Goal: Task Accomplishment & Management: Use online tool/utility

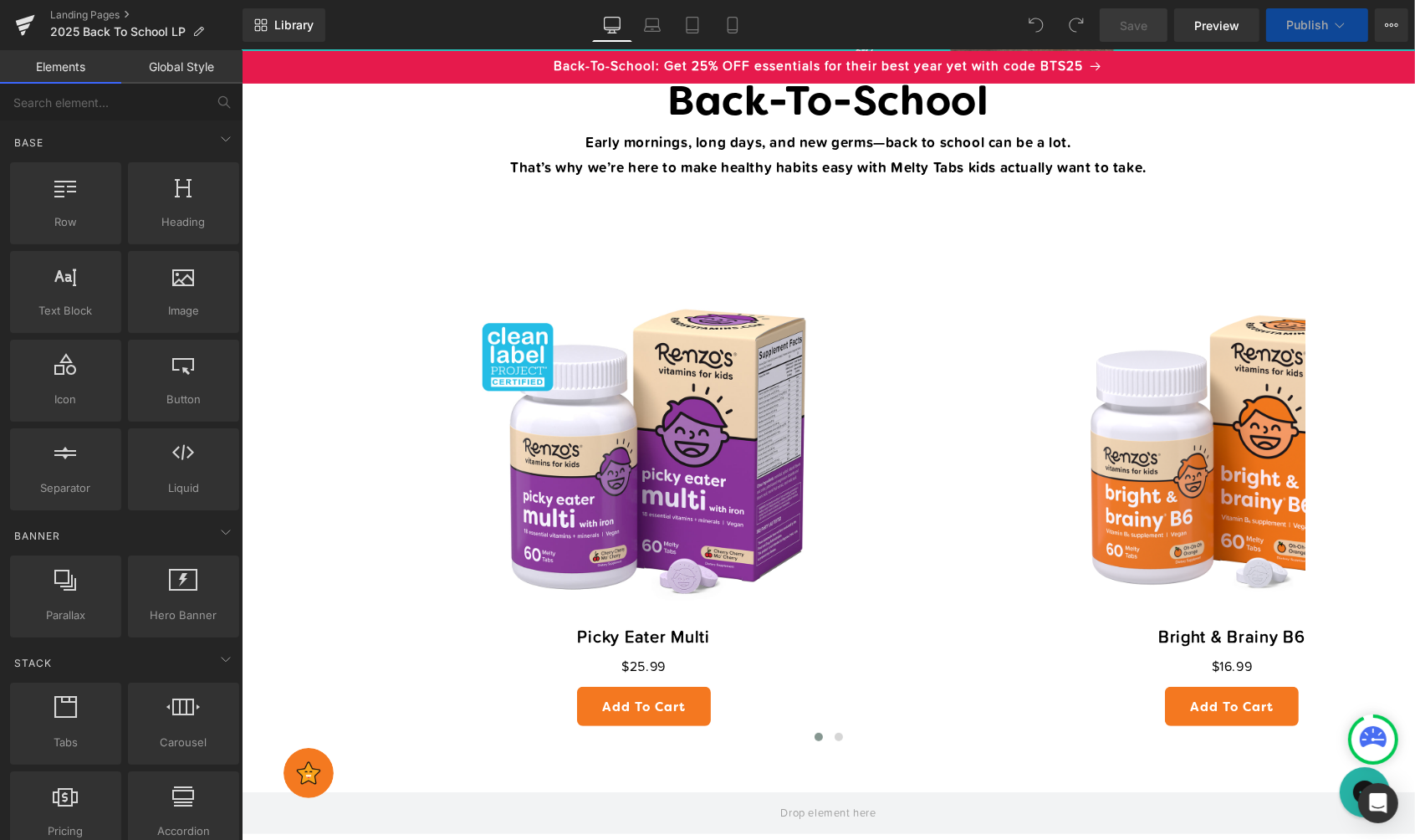
scroll to position [589, 0]
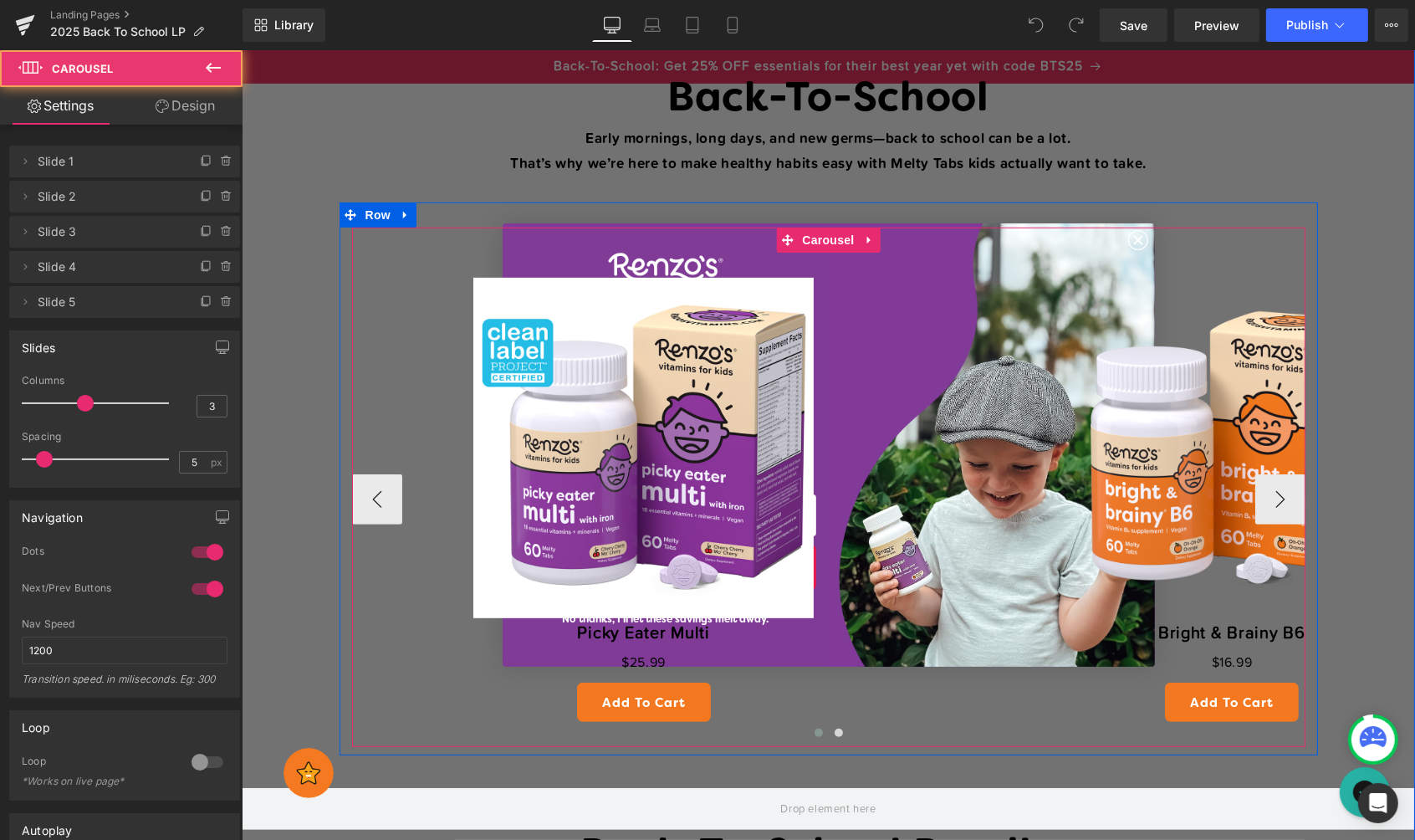
click at [1136, 240] on div "Sale Off (P) Image Picky Eater Multi (P) Title $0 $25.99 (P) Price Add To Cart …" at bounding box center [828, 487] width 954 height 520
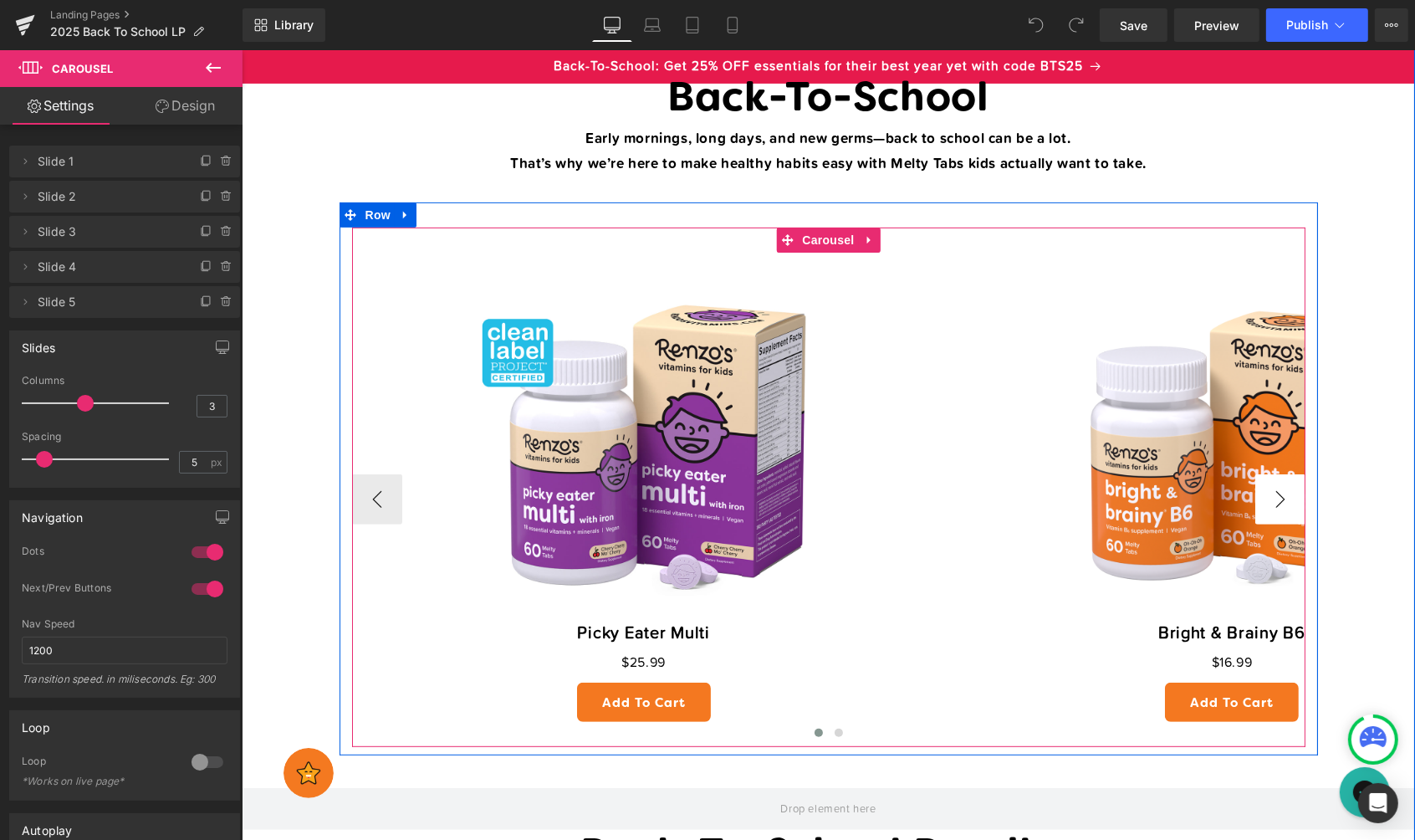
click at [1285, 489] on button "›" at bounding box center [1279, 498] width 50 height 50
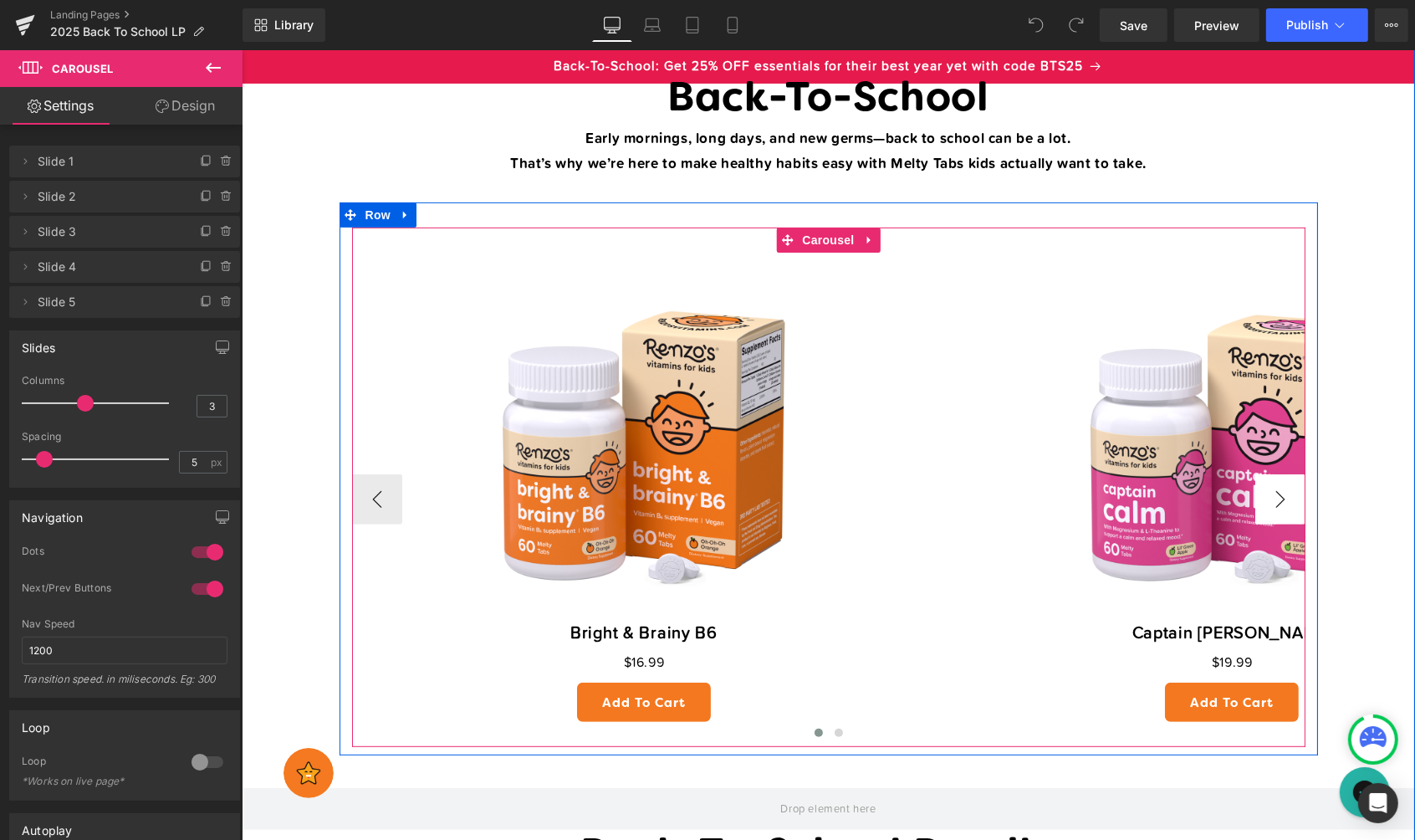
click at [1285, 489] on button "›" at bounding box center [1279, 498] width 50 height 50
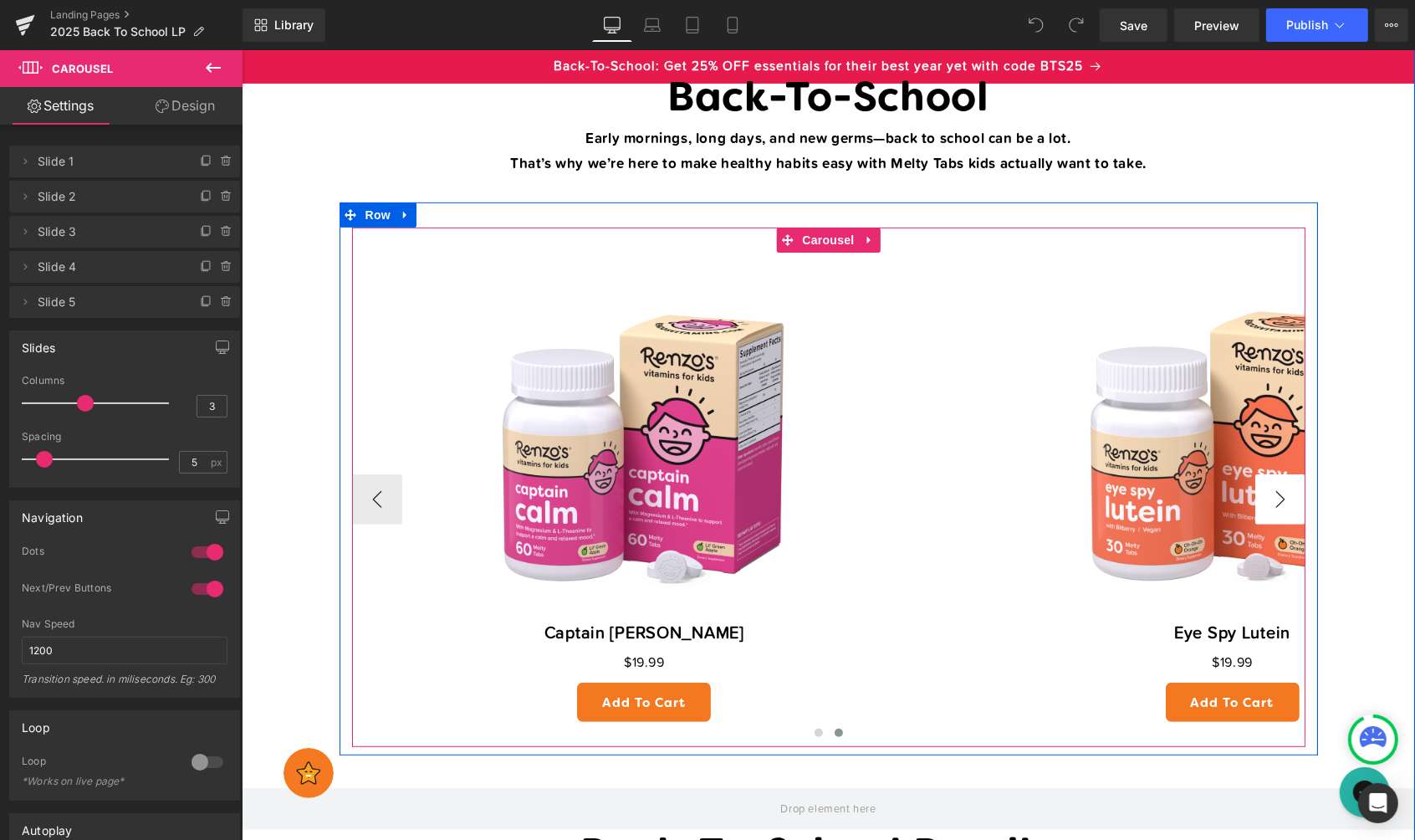
click at [1285, 489] on button "›" at bounding box center [1279, 498] width 50 height 50
click at [1283, 491] on button "›" at bounding box center [1279, 498] width 50 height 50
click at [1274, 498] on button "›" at bounding box center [1279, 498] width 50 height 50
drag, startPoint x: 1279, startPoint y: 501, endPoint x: 1114, endPoint y: 505, distance: 165.0
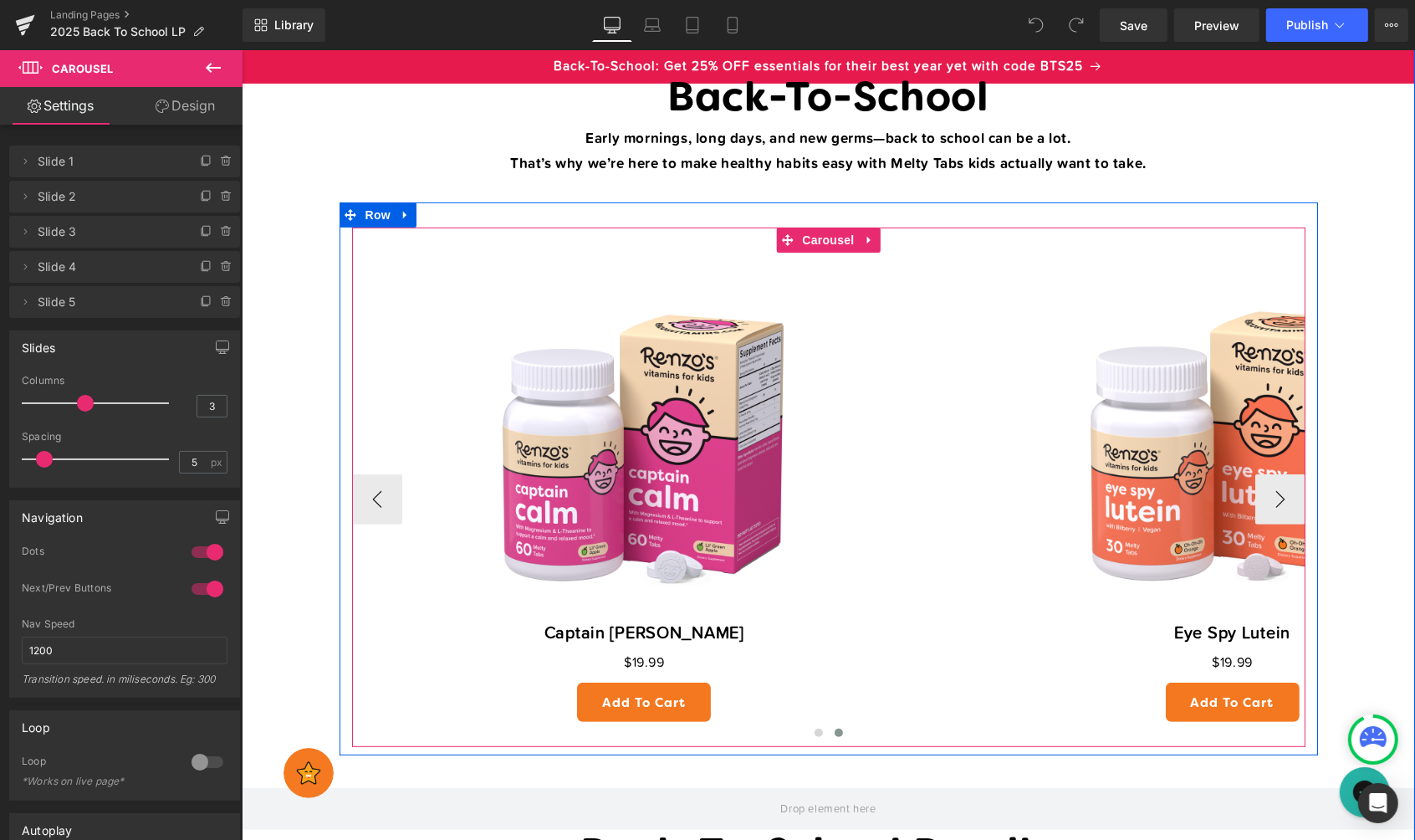
click at [1279, 501] on button "›" at bounding box center [1279, 498] width 50 height 50
click at [383, 493] on button "‹" at bounding box center [376, 498] width 50 height 50
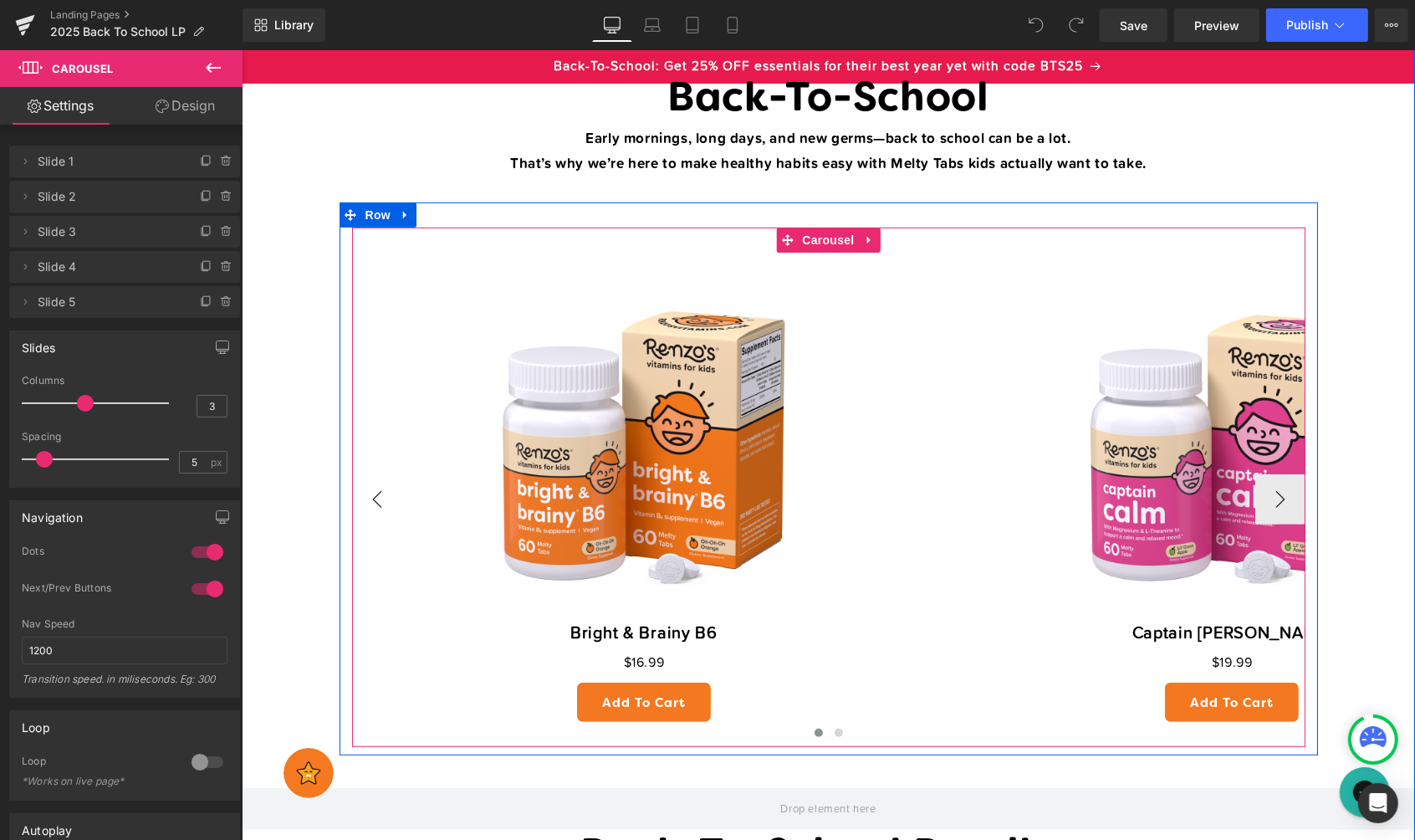
click at [375, 495] on button "‹" at bounding box center [376, 498] width 50 height 50
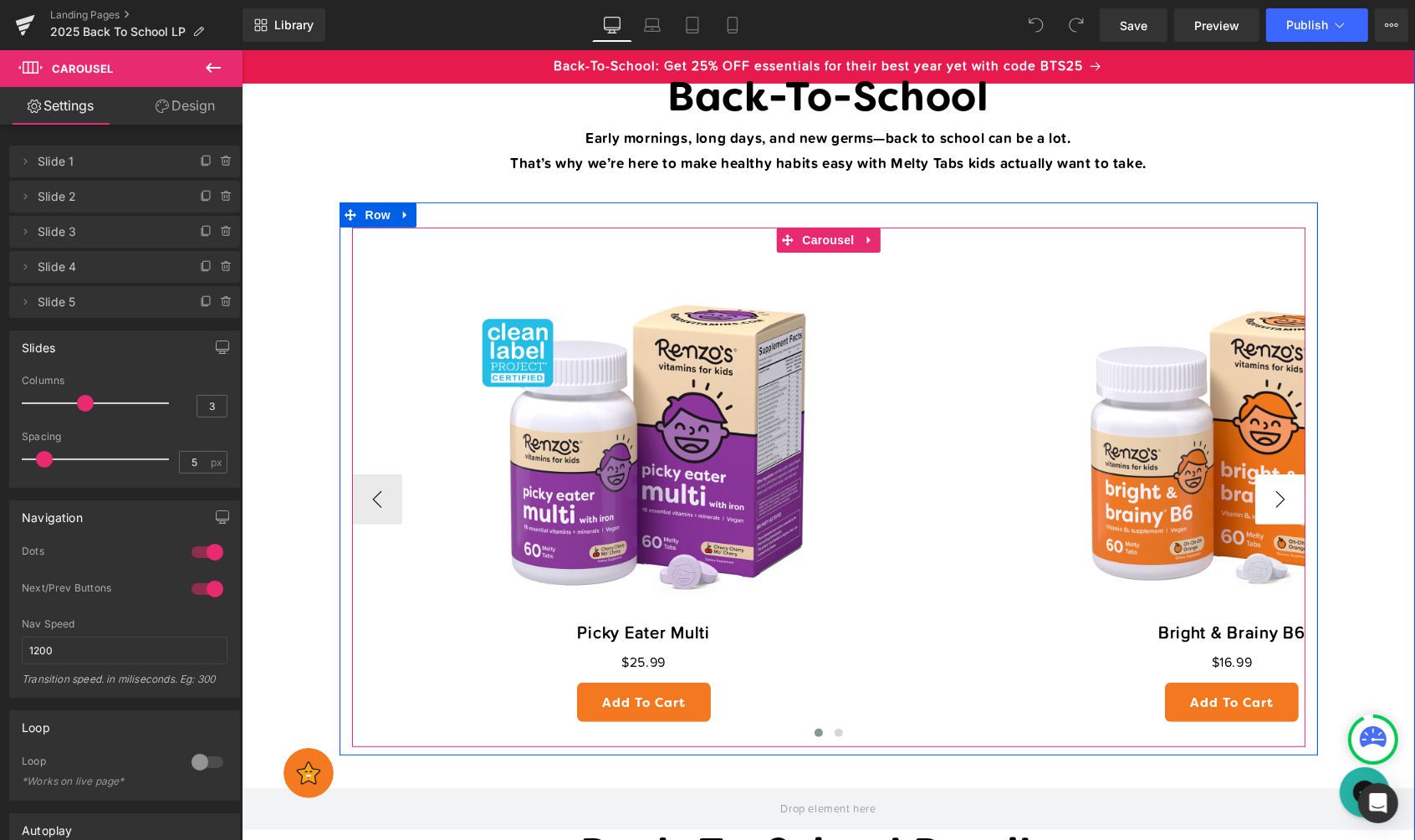
click at [1290, 500] on button "›" at bounding box center [1279, 498] width 50 height 50
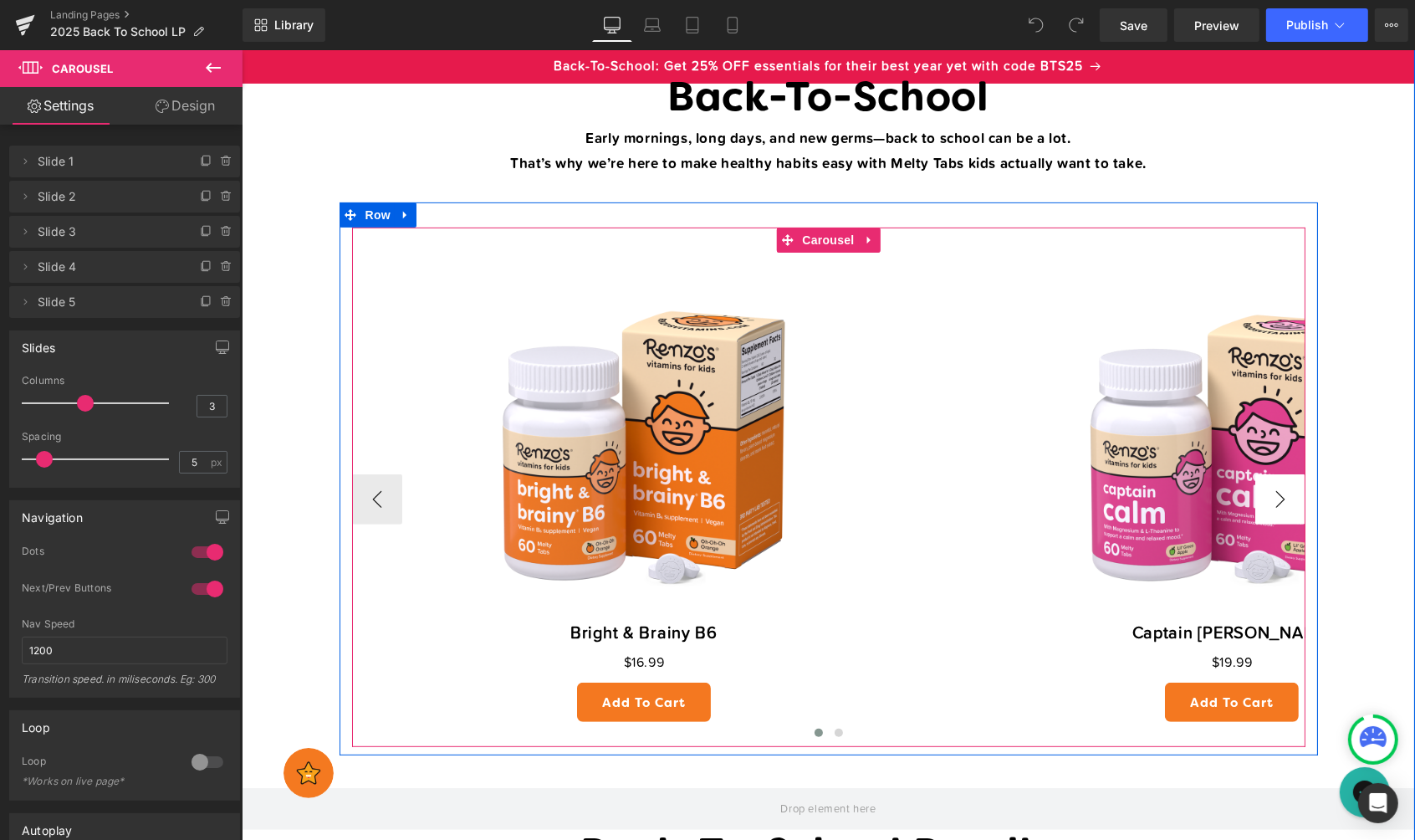
click at [1286, 494] on button "›" at bounding box center [1279, 498] width 50 height 50
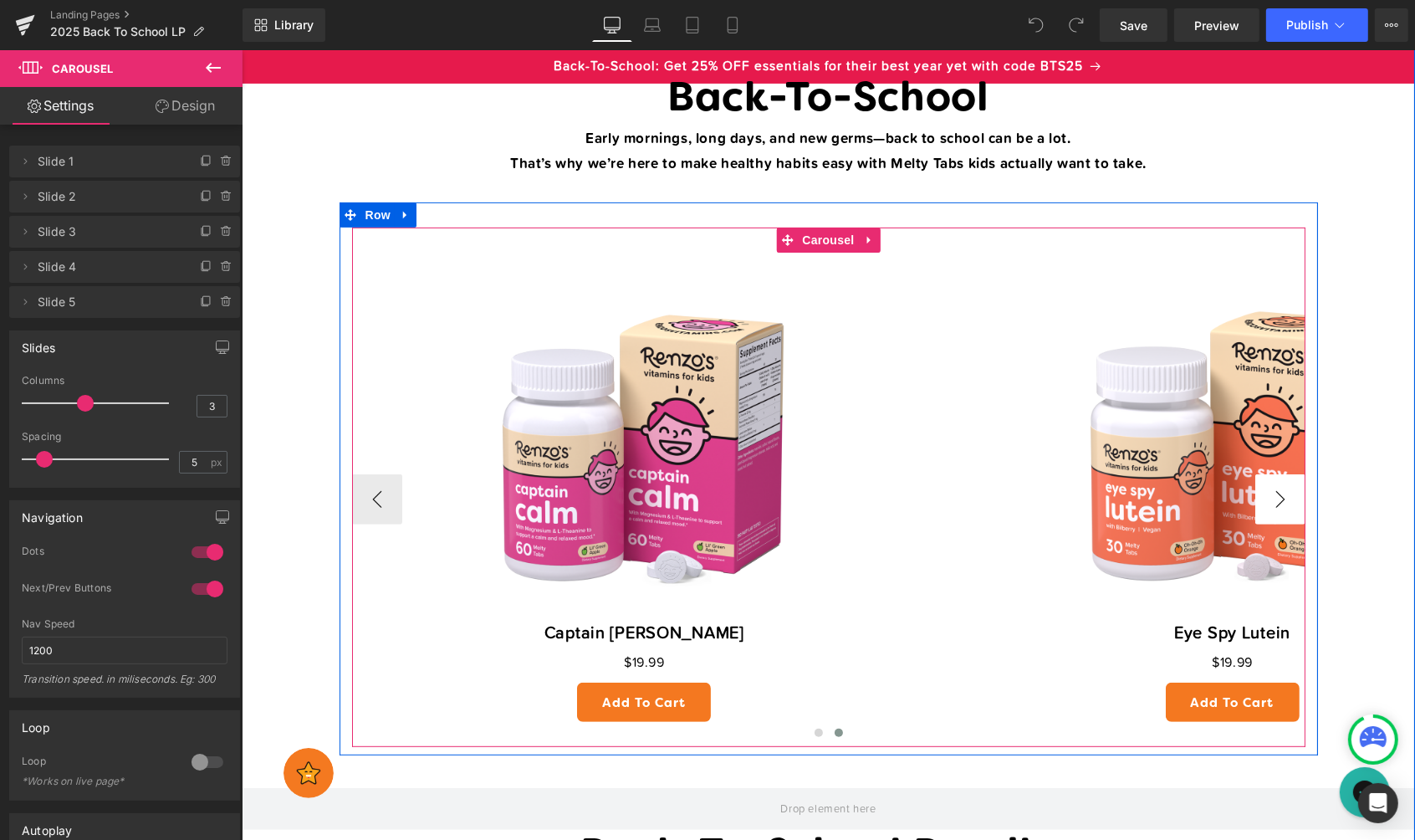
click at [1286, 494] on button "›" at bounding box center [1279, 498] width 50 height 50
drag, startPoint x: 1285, startPoint y: 494, endPoint x: 1110, endPoint y: 524, distance: 177.6
click at [1285, 494] on button "›" at bounding box center [1279, 498] width 50 height 50
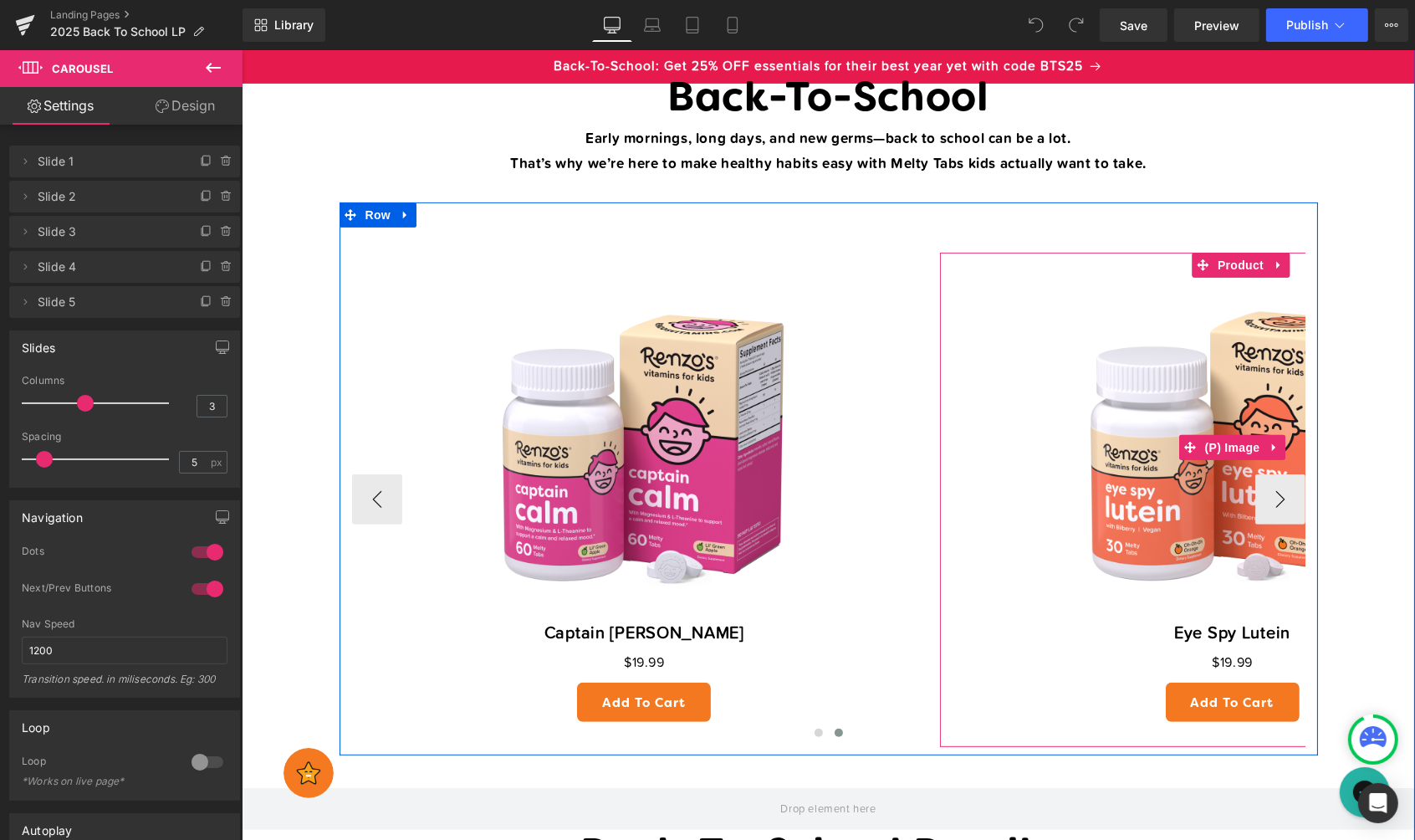
scroll to position [723, 0]
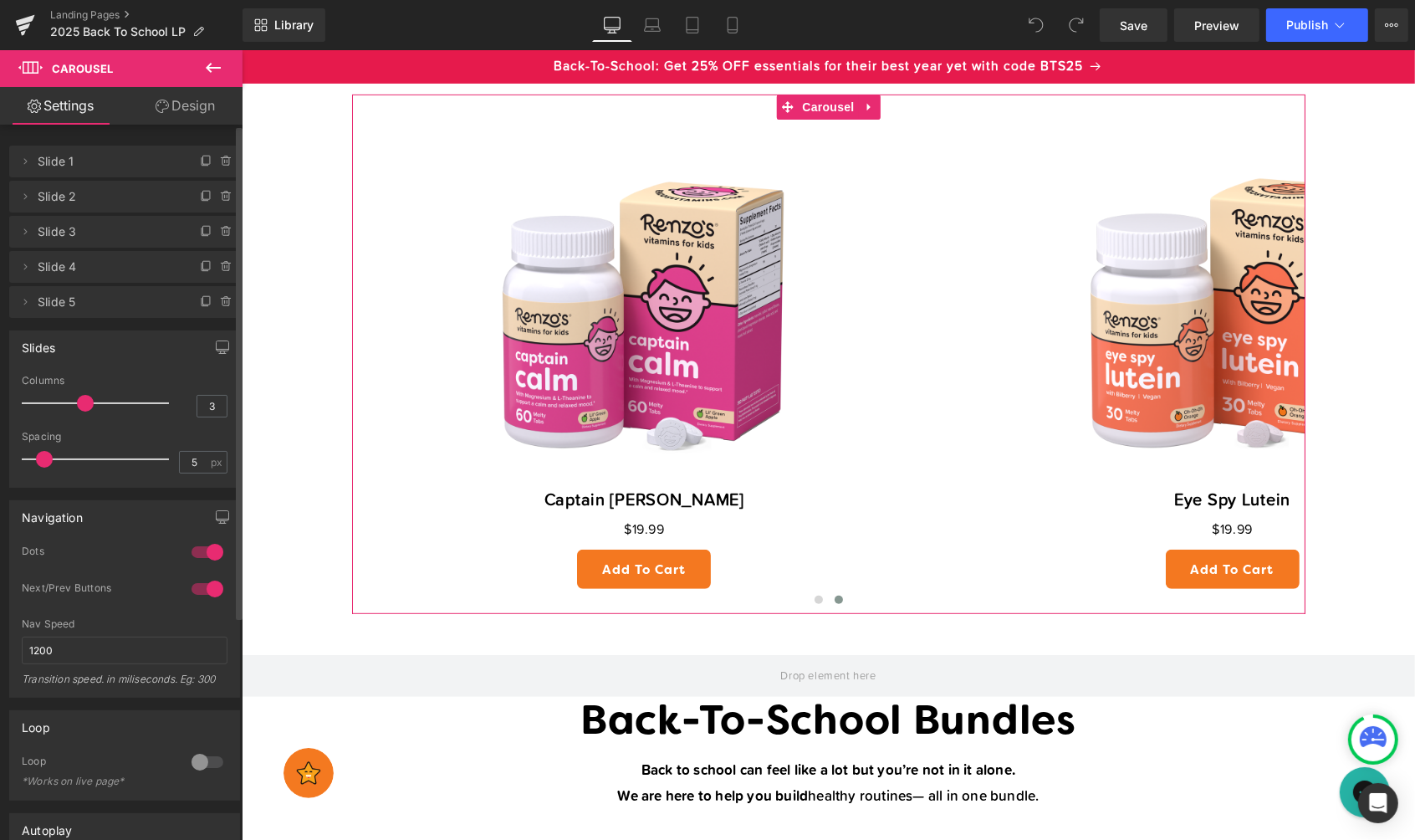
click at [128, 307] on span "Slide 5" at bounding box center [107, 302] width 140 height 31
click at [135, 297] on span "Slide 5" at bounding box center [107, 302] width 140 height 31
click at [200, 298] on icon at bounding box center [206, 302] width 14 height 14
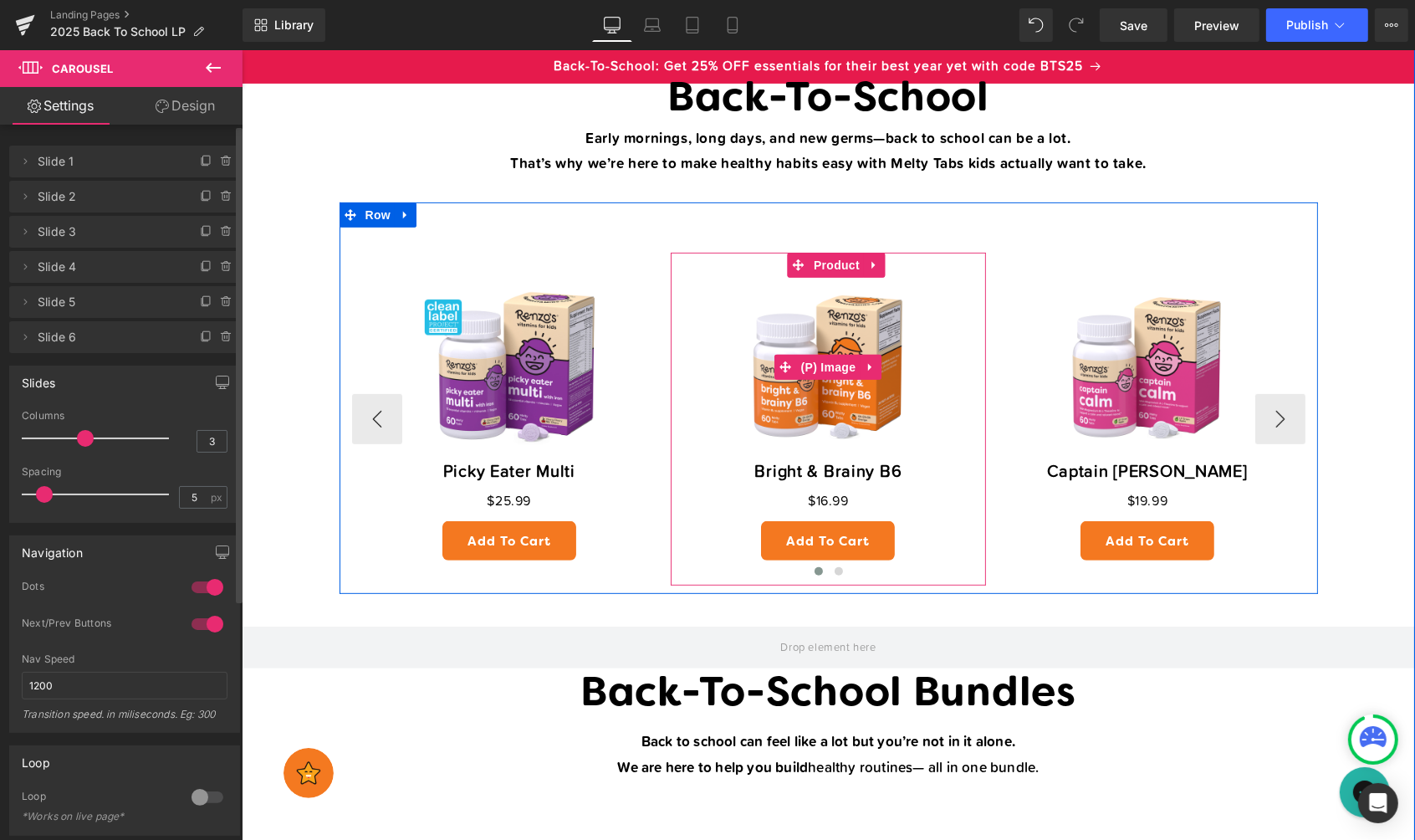
scroll to position [582, 0]
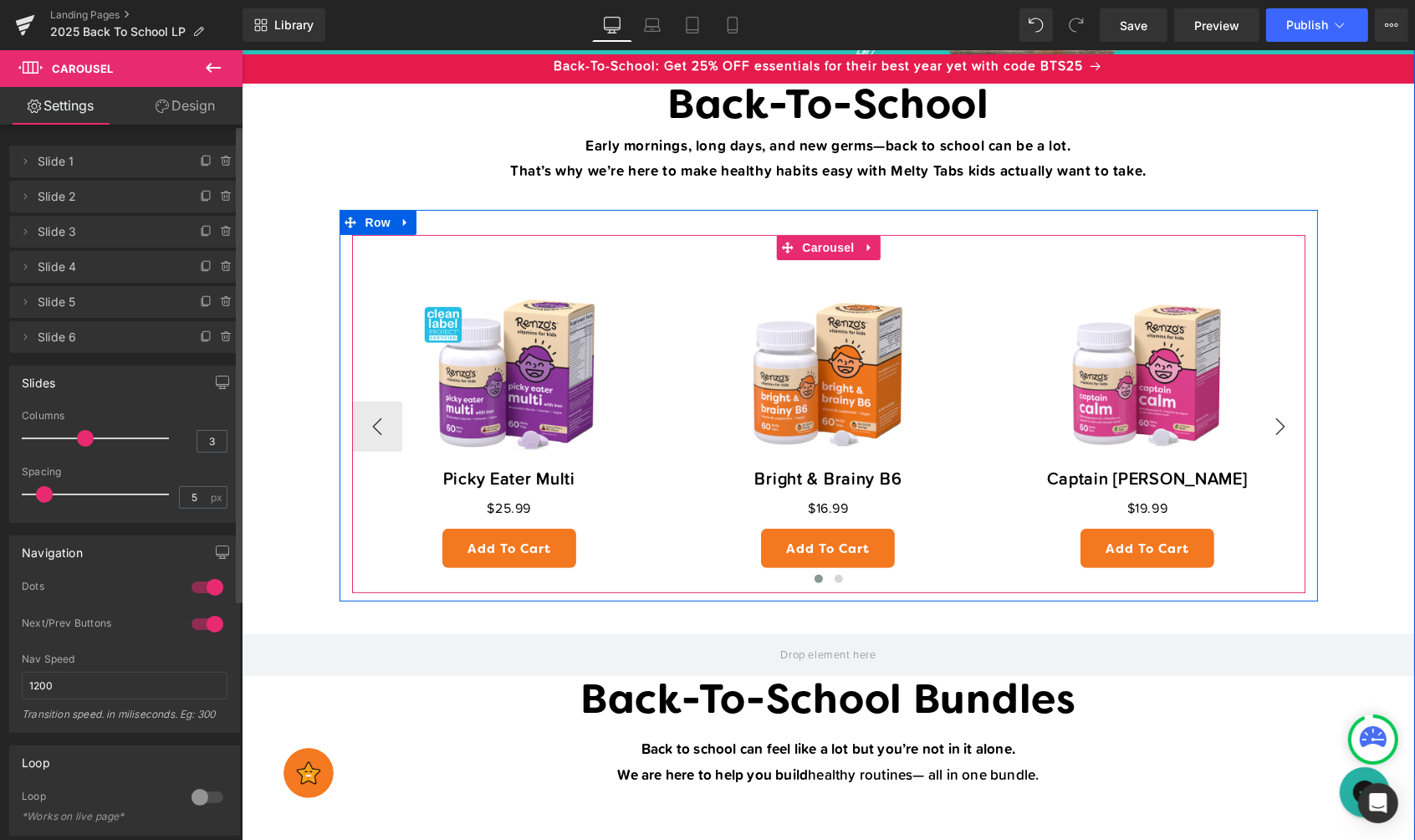
click at [1283, 420] on button "›" at bounding box center [1279, 426] width 50 height 50
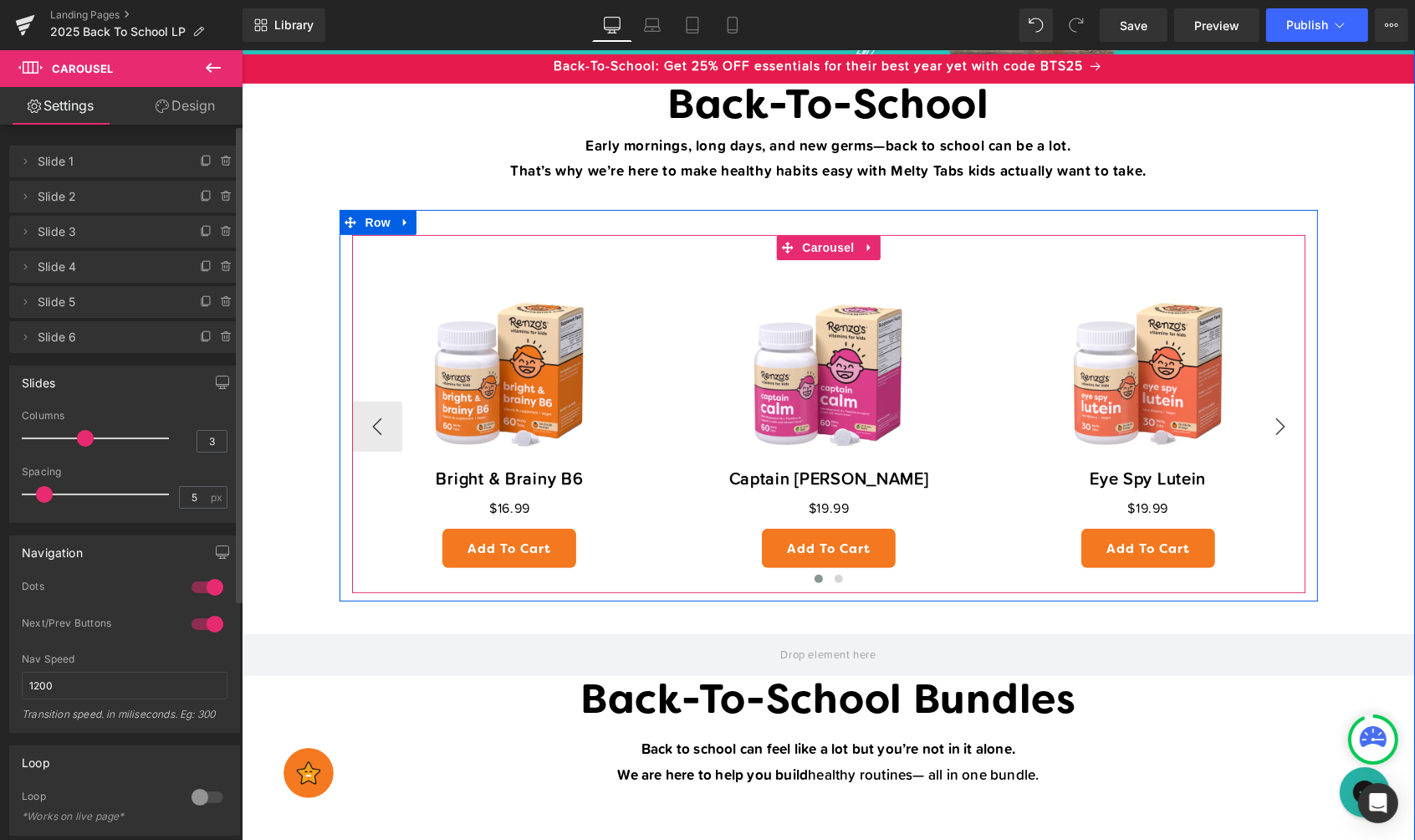
click at [1283, 420] on button "›" at bounding box center [1279, 426] width 50 height 50
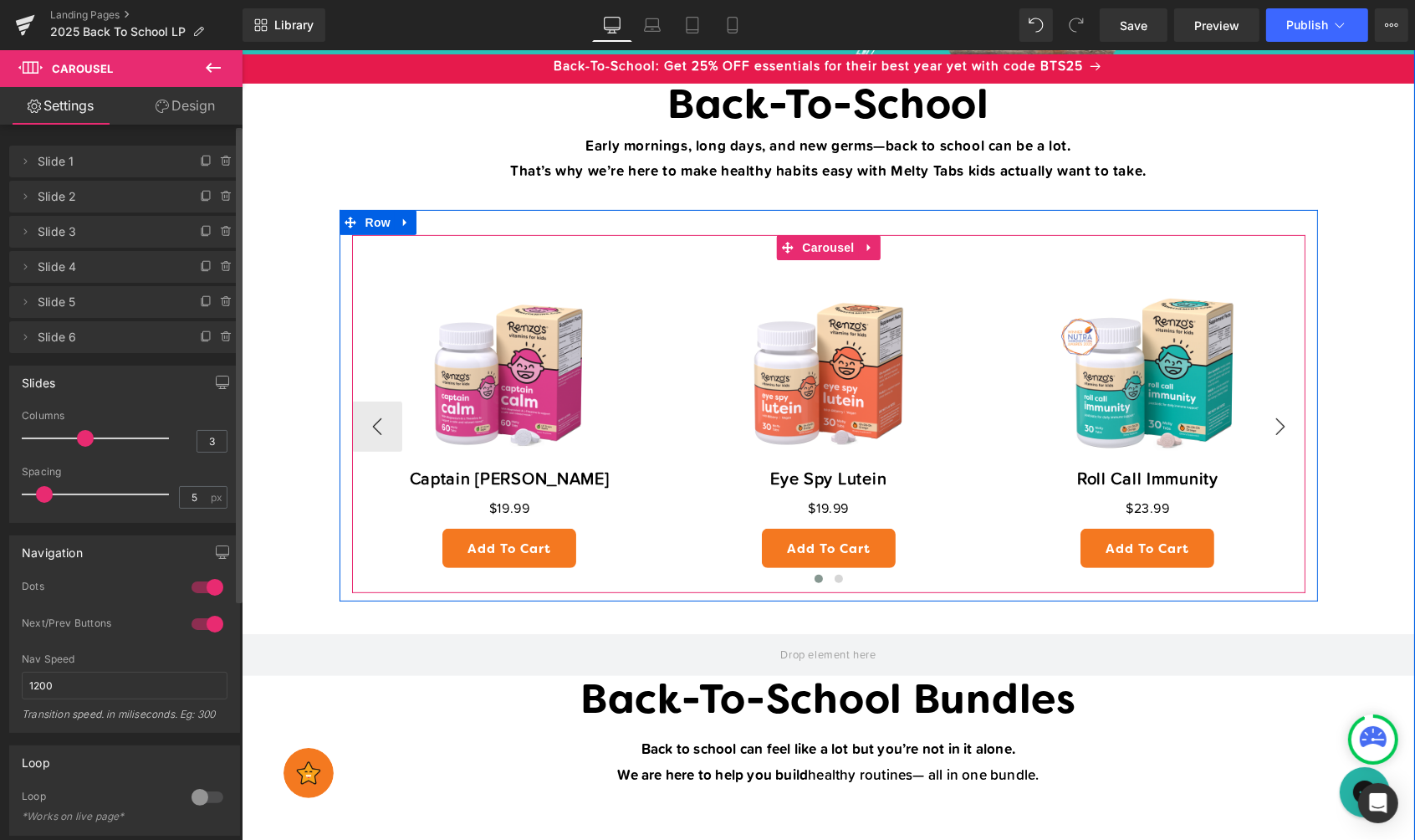
click at [1283, 420] on button "›" at bounding box center [1279, 426] width 50 height 50
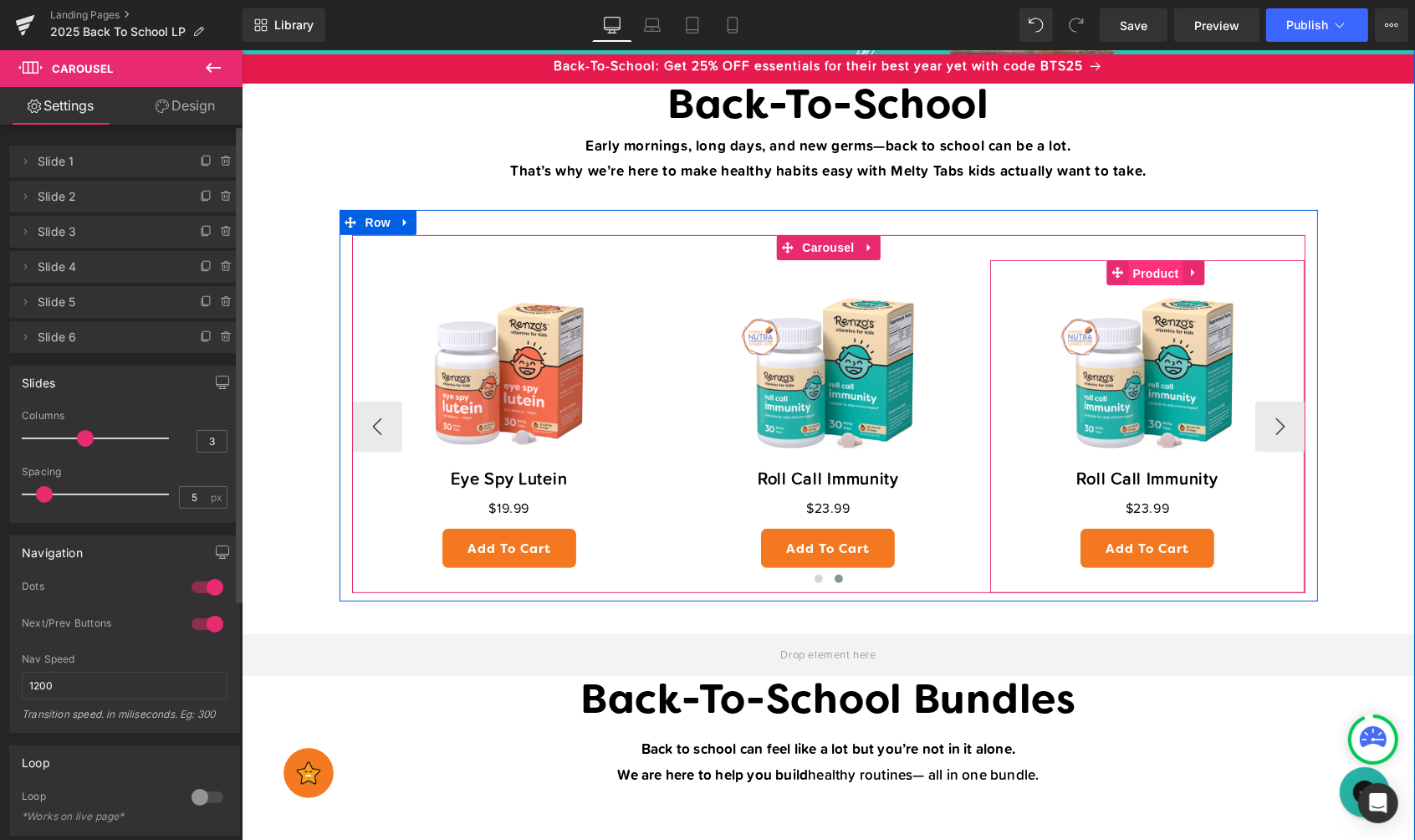
click at [1150, 268] on span "Product" at bounding box center [1155, 273] width 54 height 25
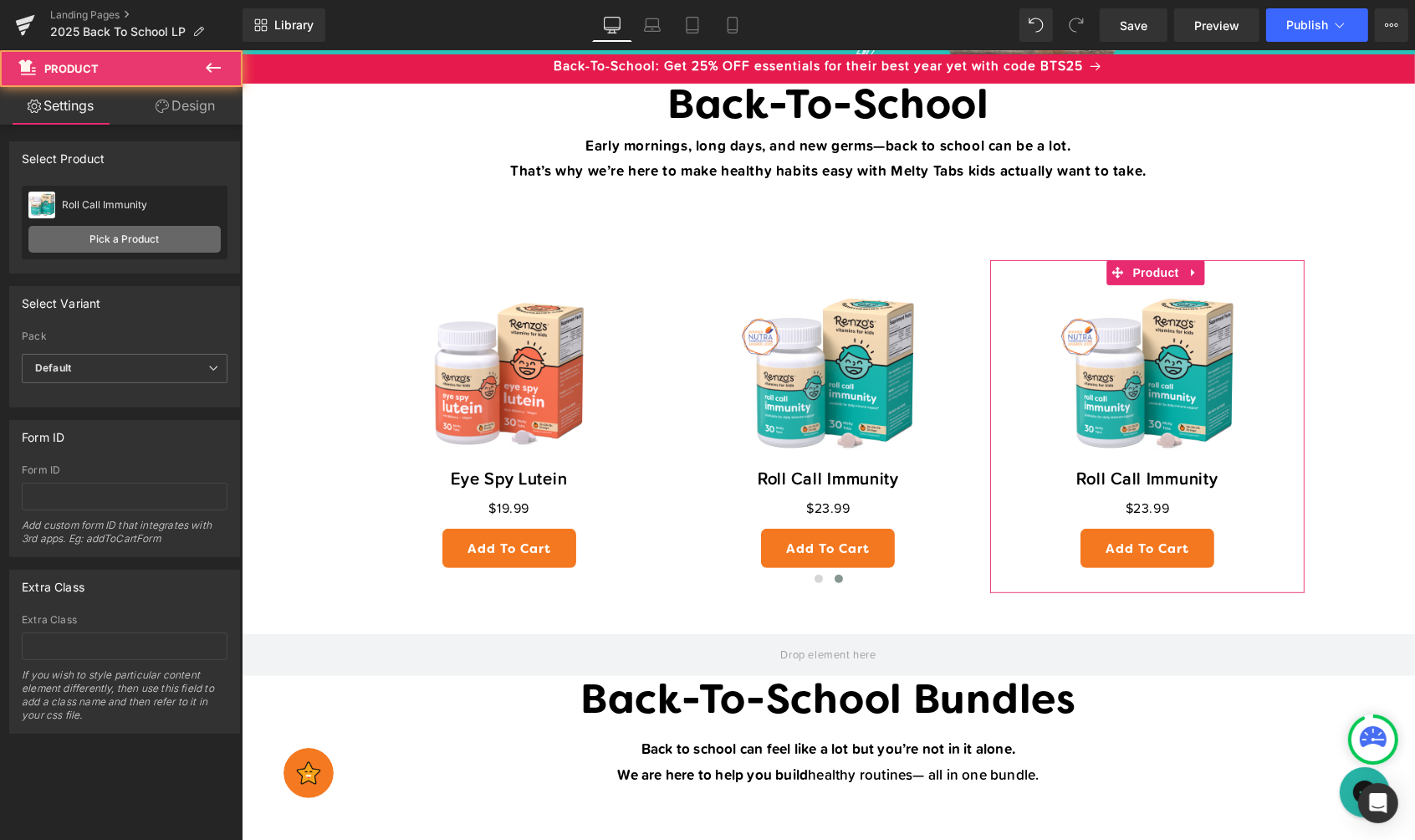
click at [140, 243] on link "Pick a Product" at bounding box center [124, 240] width 192 height 27
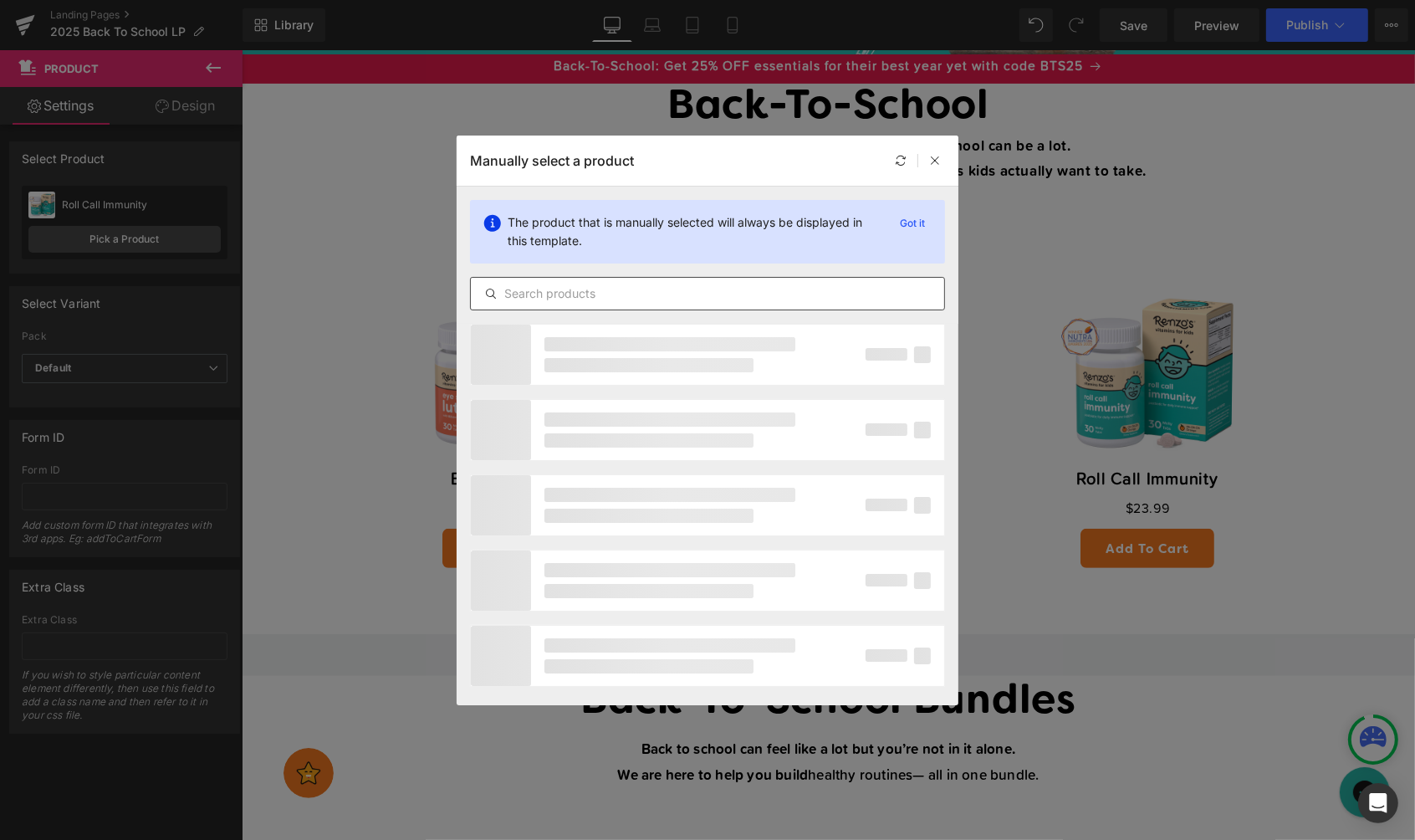
click at [600, 288] on input "text" at bounding box center [707, 294] width 473 height 20
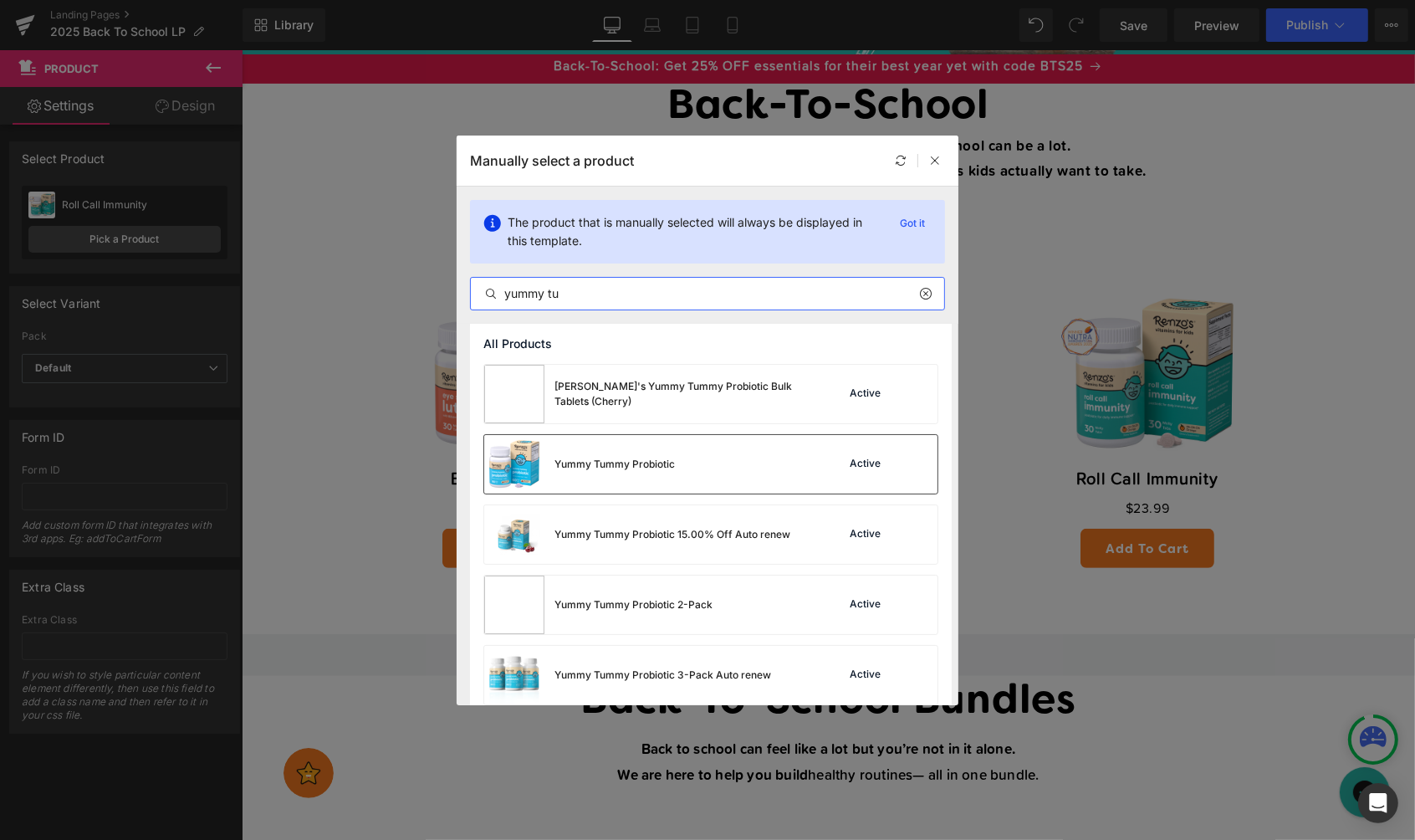
type input "yummy tu"
click at [781, 465] on div "Yummy Tummy Probiotic Active" at bounding box center [711, 464] width 454 height 59
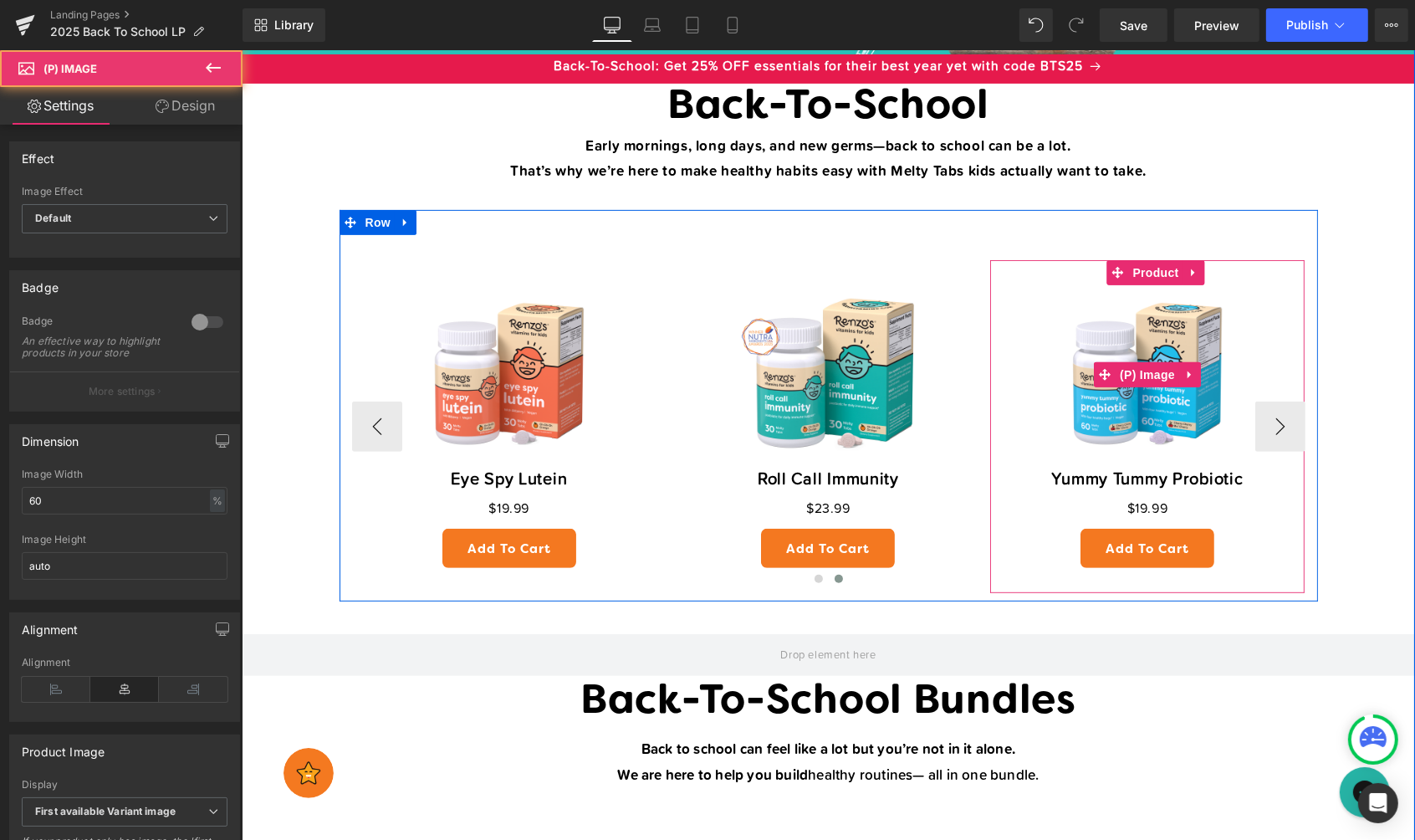
click at [1151, 319] on img at bounding box center [1147, 374] width 179 height 179
click at [1147, 375] on span "(P) Image" at bounding box center [1147, 375] width 64 height 25
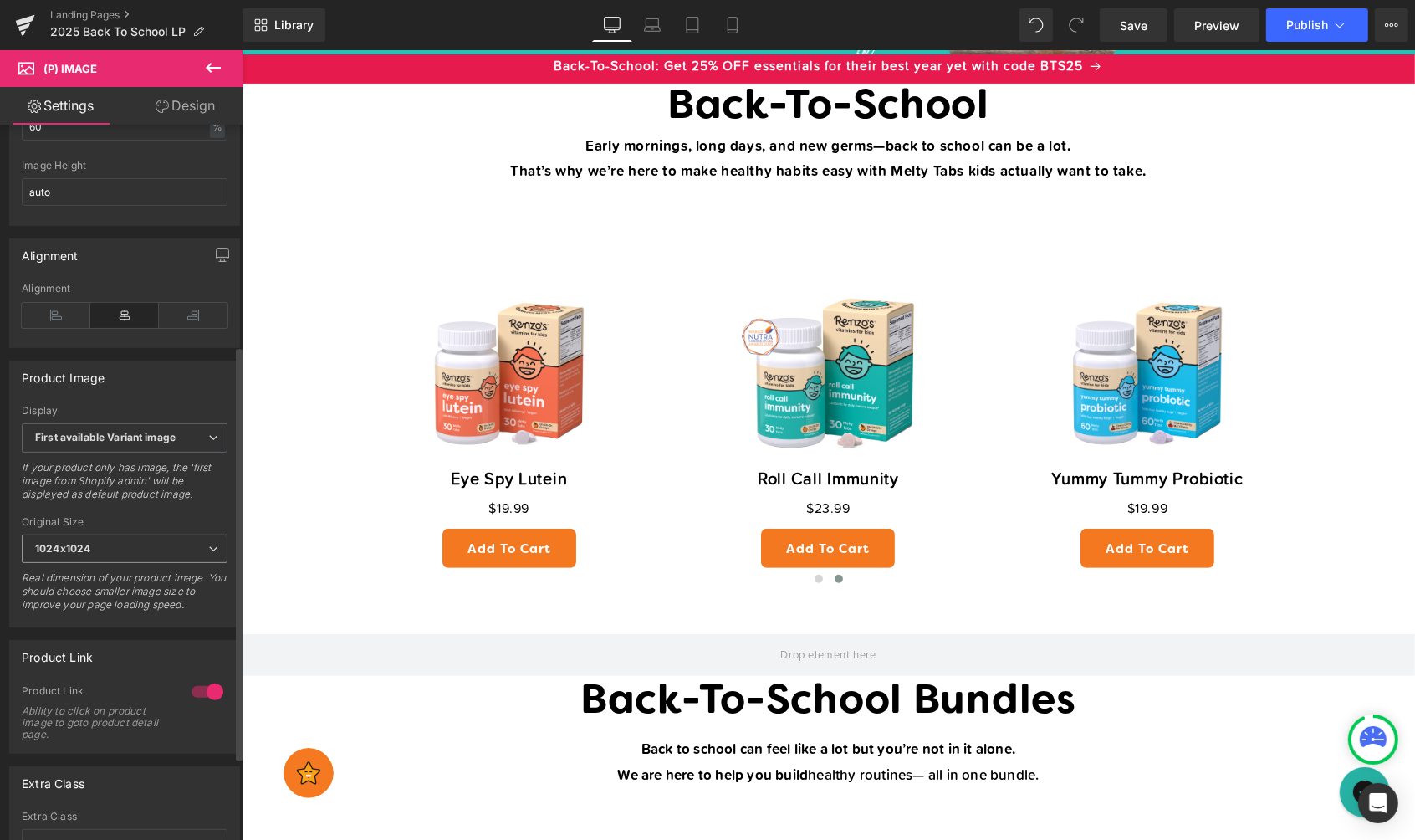
scroll to position [381, 0]
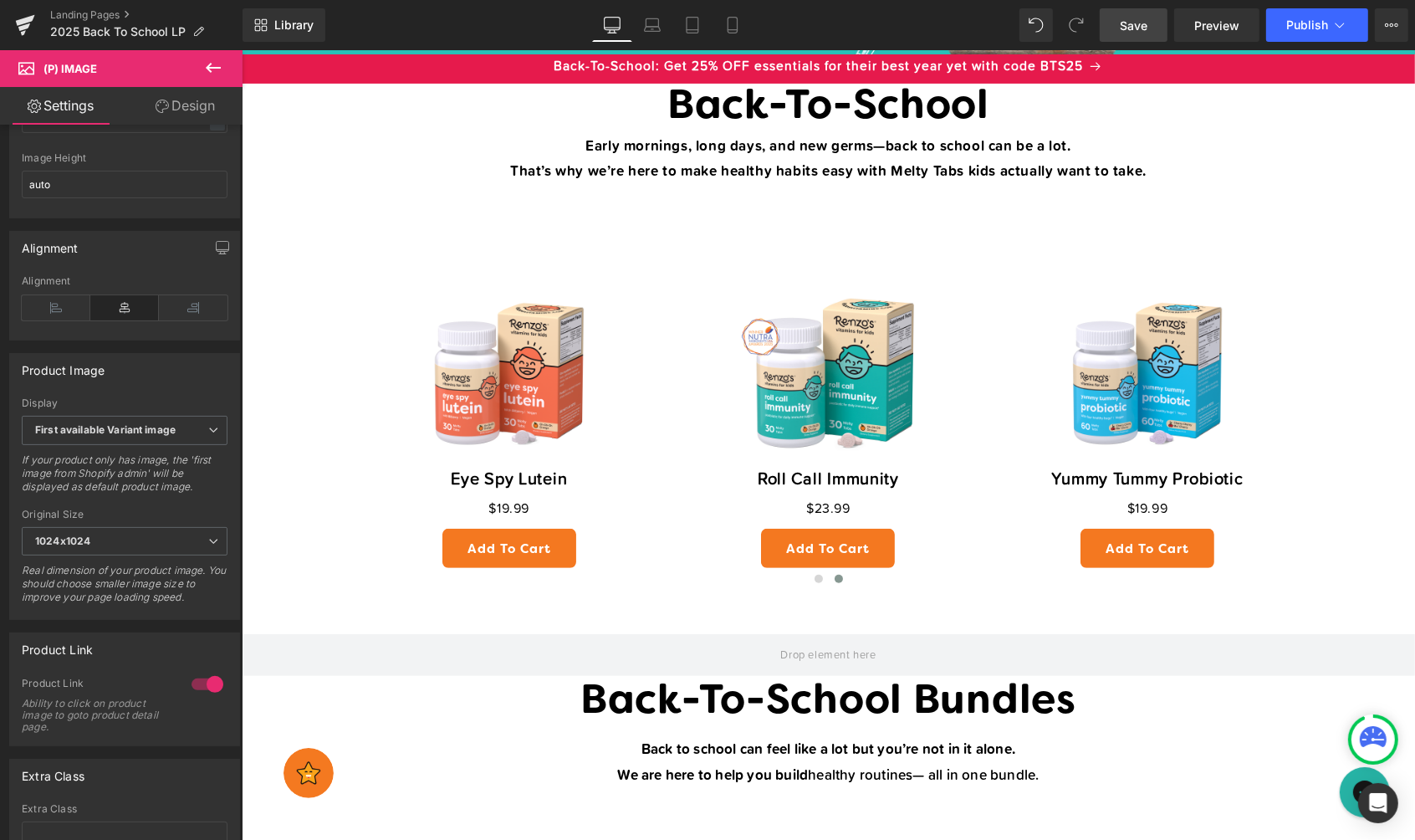
click at [1145, 27] on span "Save" at bounding box center [1133, 25] width 27 height 18
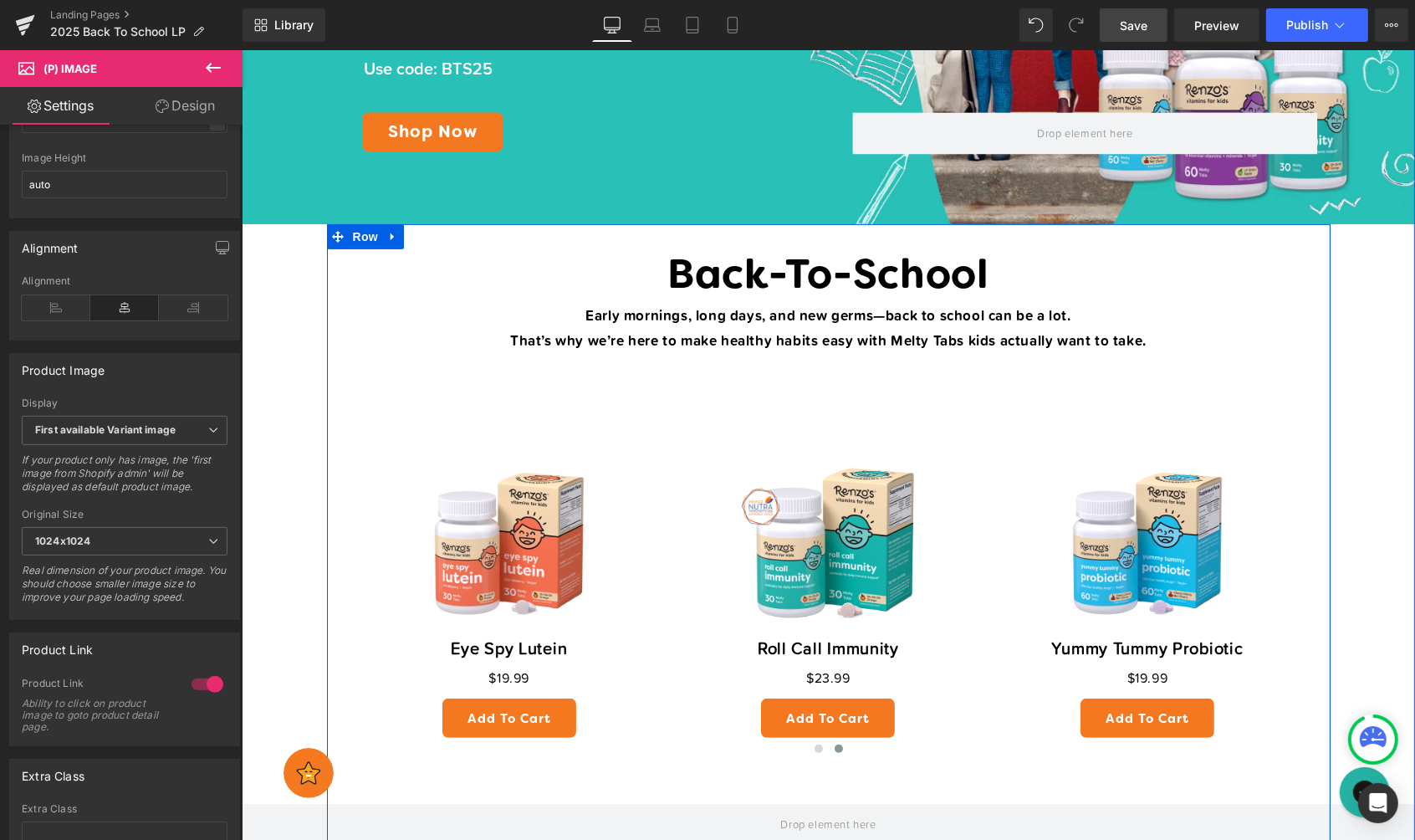
scroll to position [404, 0]
